Goal: Find specific page/section: Find specific page/section

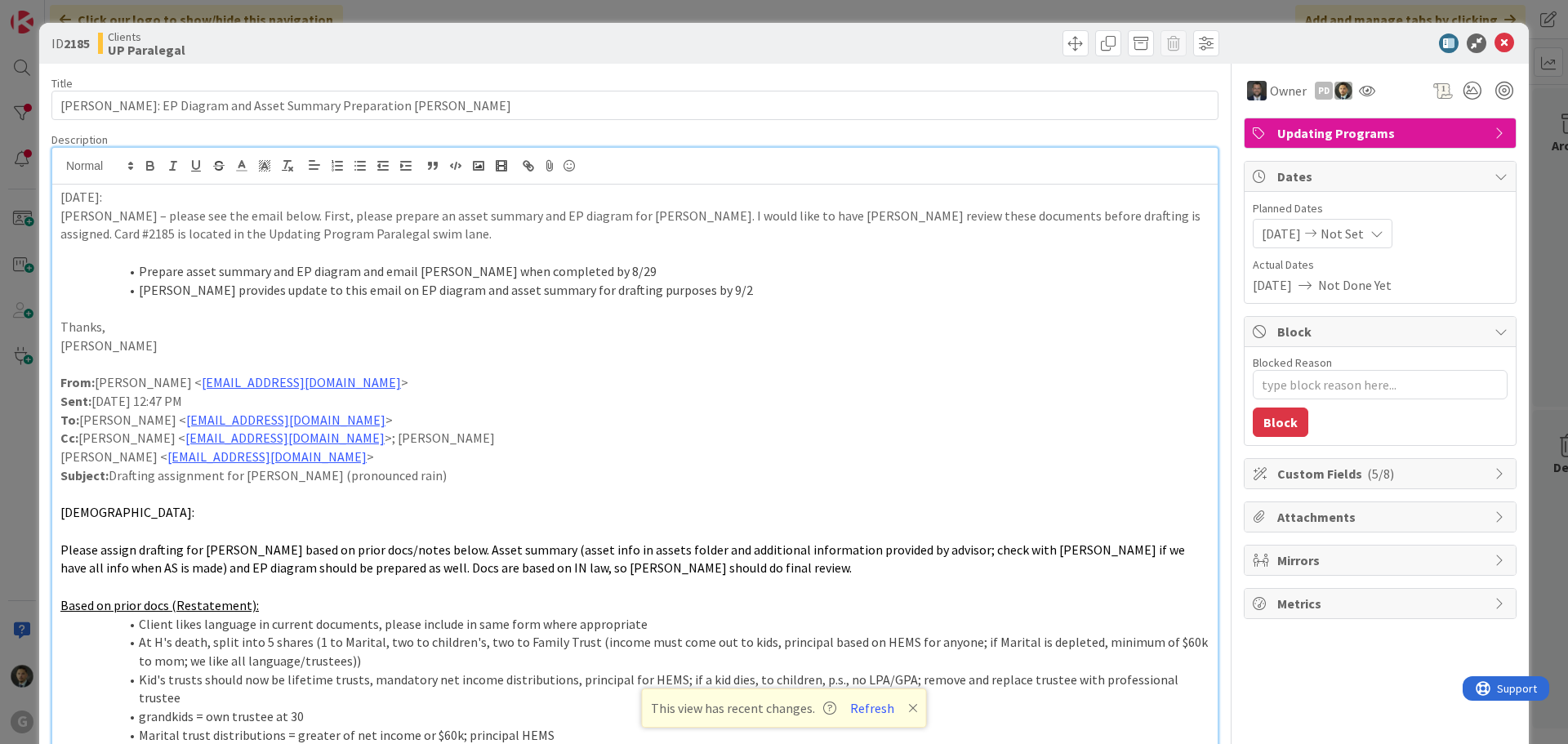
click at [1226, 13] on div "ID 2185 Clients UP Paralegal Title 66 / 128 [PERSON_NAME]: EP Diagram and Asset…" at bounding box center [784, 372] width 1568 height 744
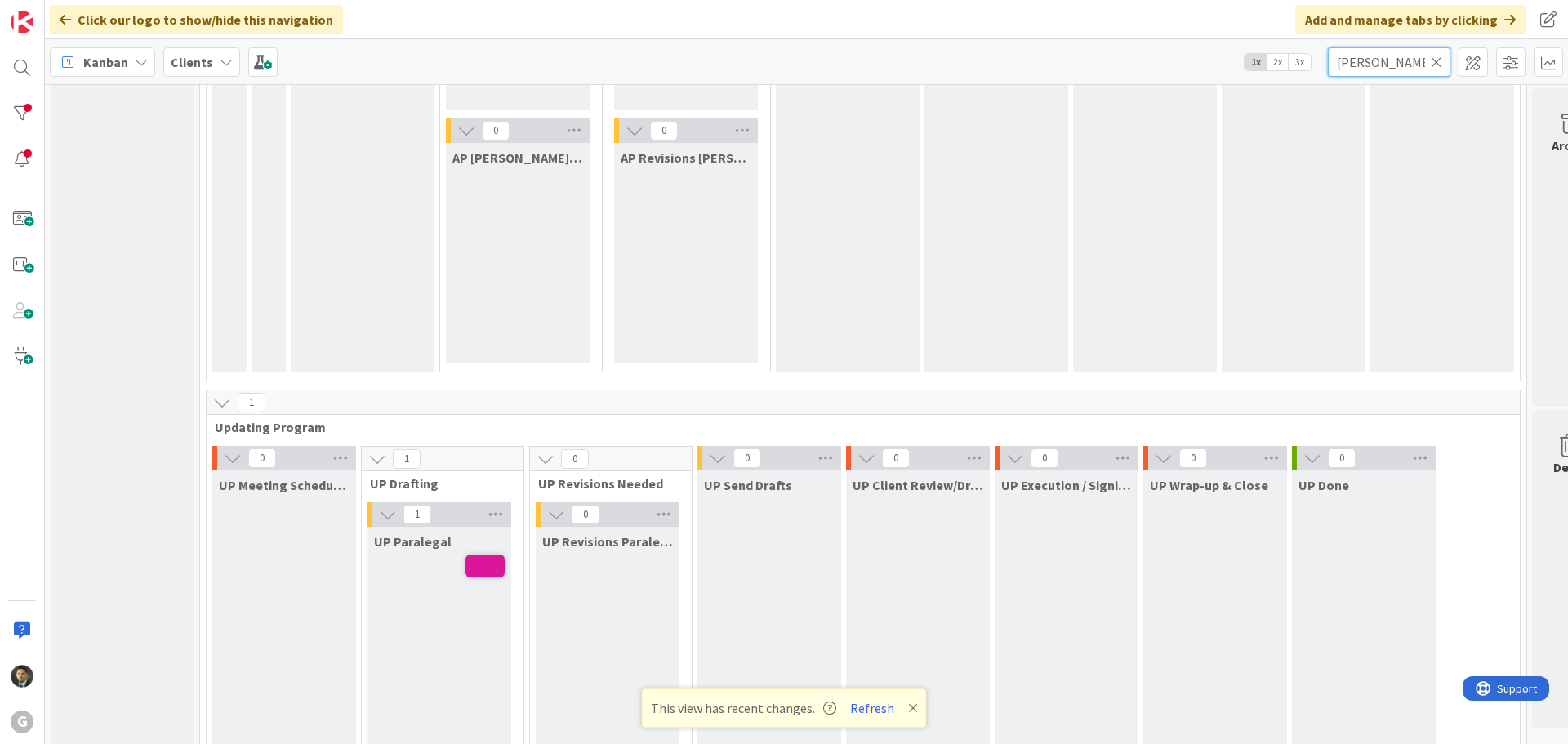
drag, startPoint x: 1373, startPoint y: 59, endPoint x: 1311, endPoint y: 60, distance: 62.0
click at [1311, 60] on div "Kanban Clients 1x 2x 3x [PERSON_NAME]" at bounding box center [806, 61] width 1522 height 45
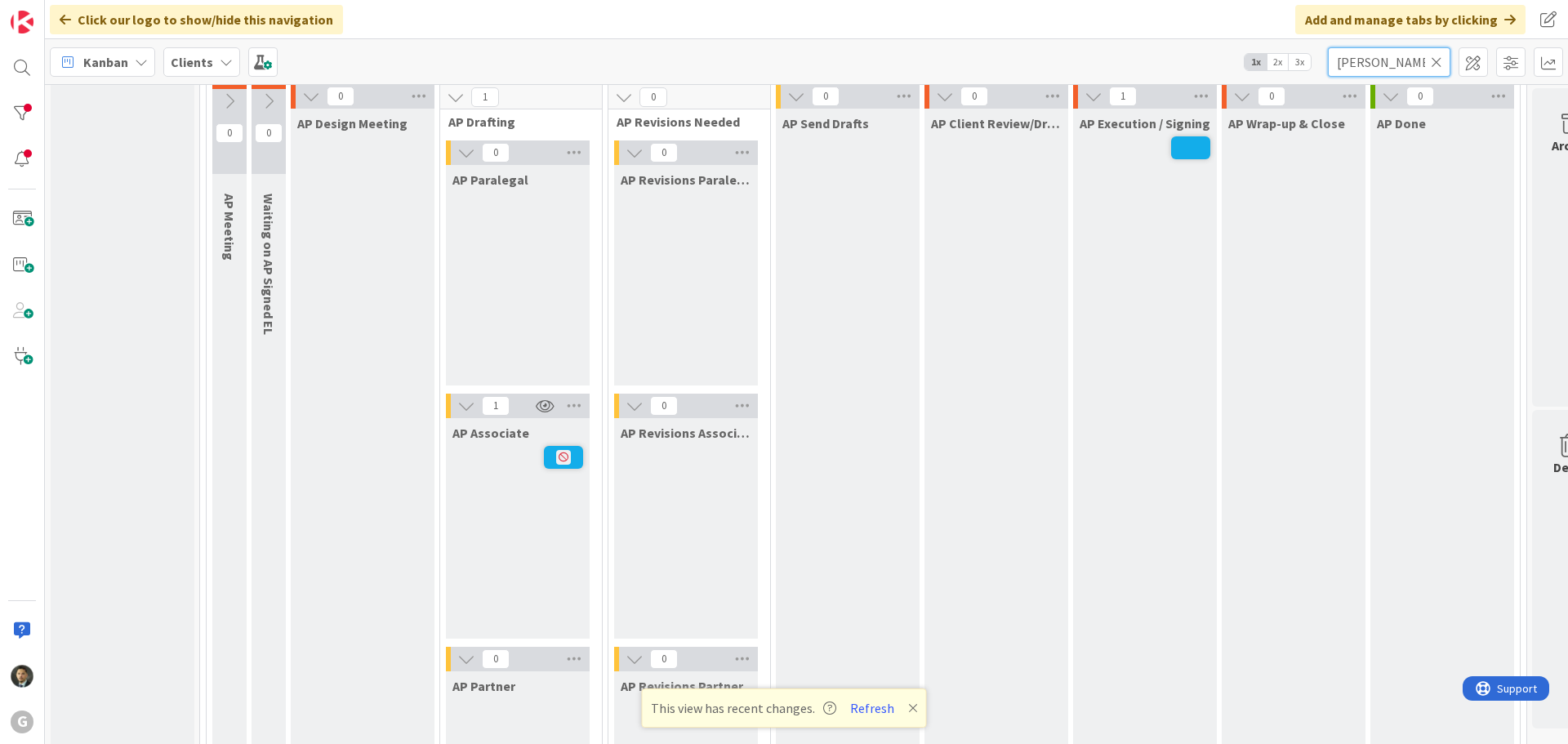
scroll to position [1143, 0]
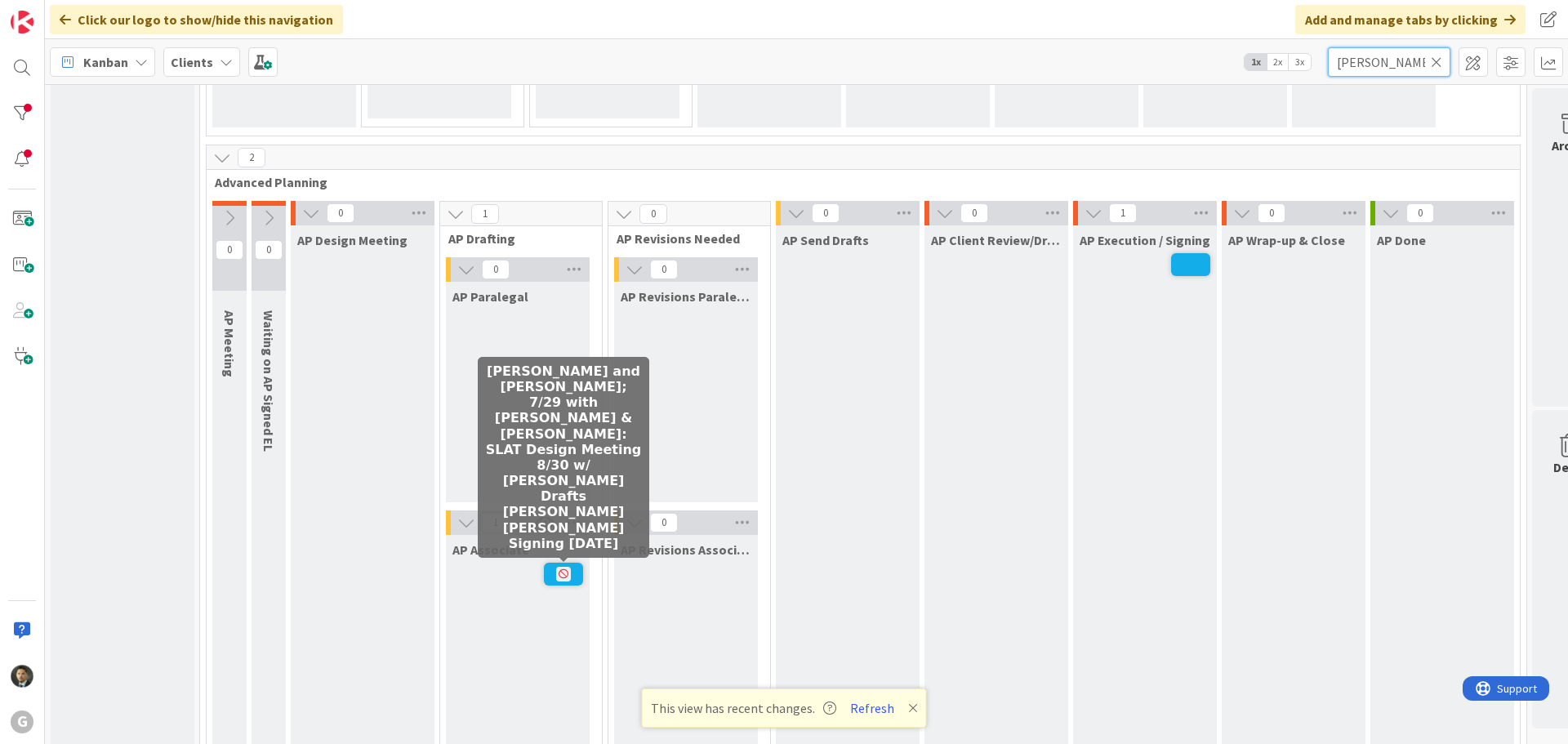
type input "[PERSON_NAME]"
click at [574, 573] on span at bounding box center [563, 574] width 39 height 23
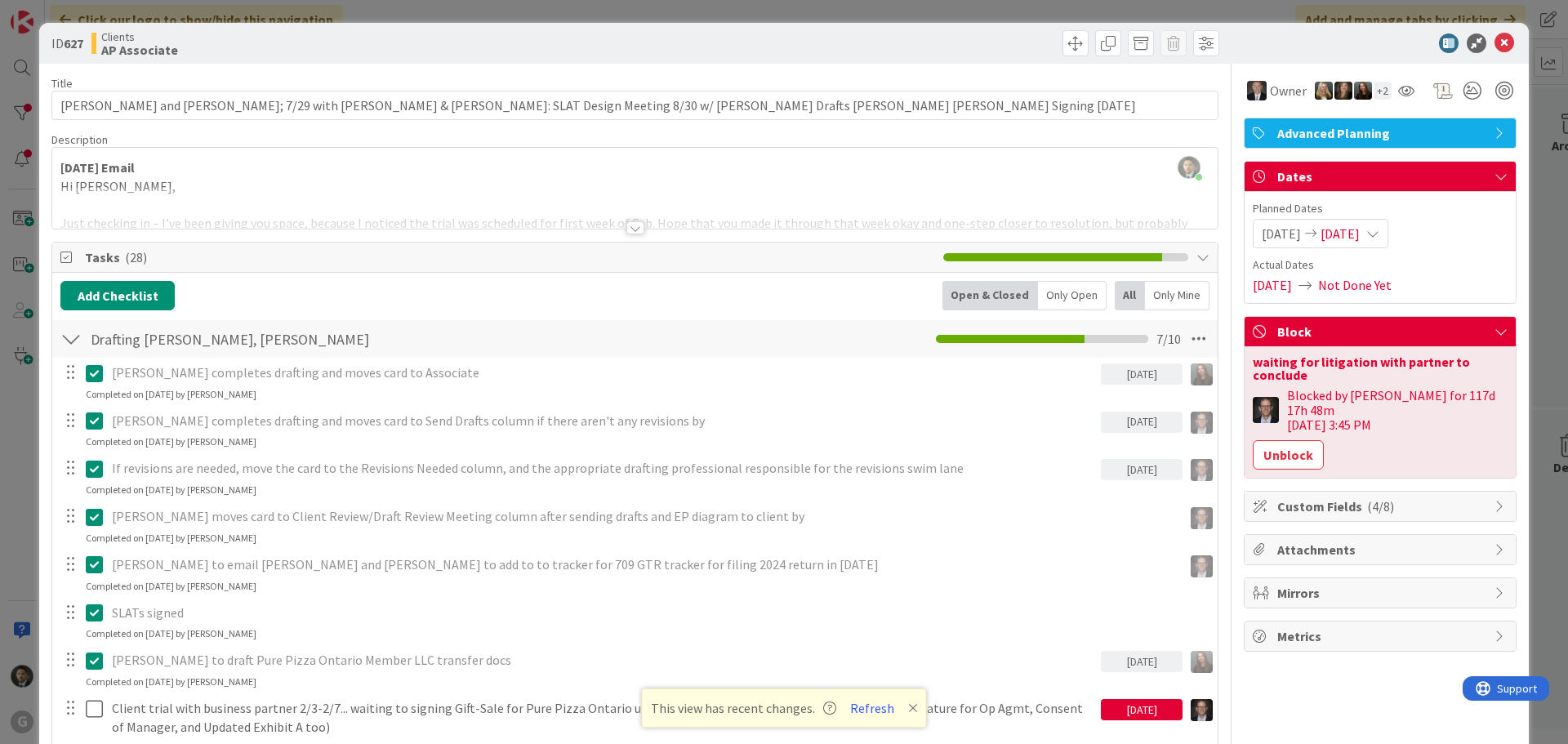
click at [1107, 14] on div "ID 627 Clients AP Associate Title 123 / 128 [PERSON_NAME] and [PERSON_NAME]; 7/…" at bounding box center [784, 372] width 1568 height 744
